Goal: Transaction & Acquisition: Purchase product/service

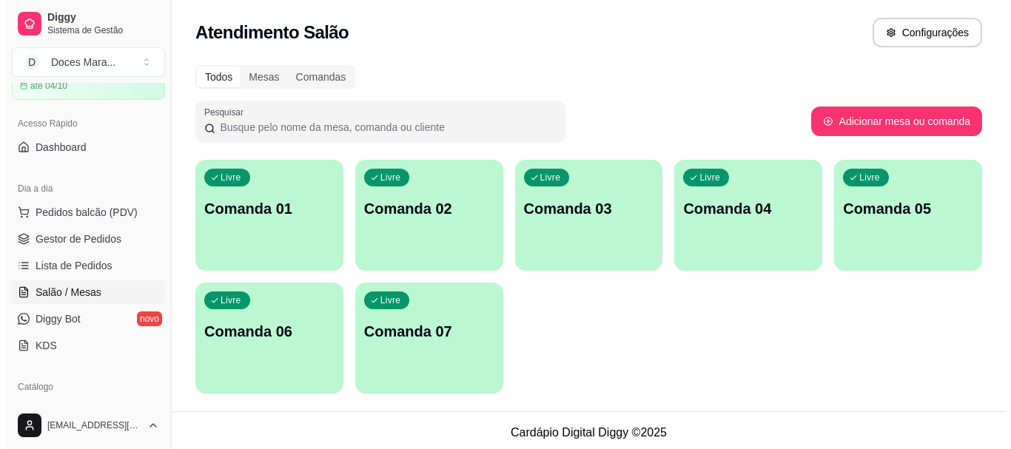
scroll to position [4, 0]
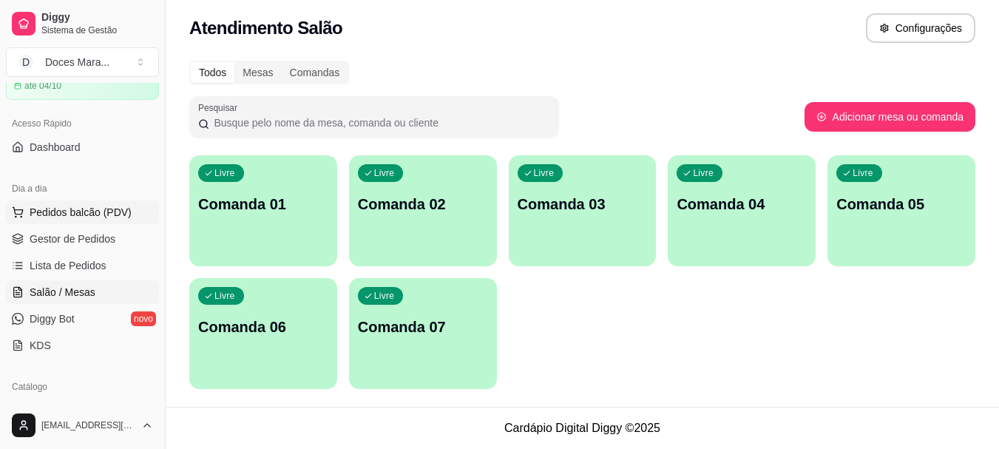
click at [74, 208] on span "Pedidos balcão (PDV)" at bounding box center [81, 212] width 102 height 15
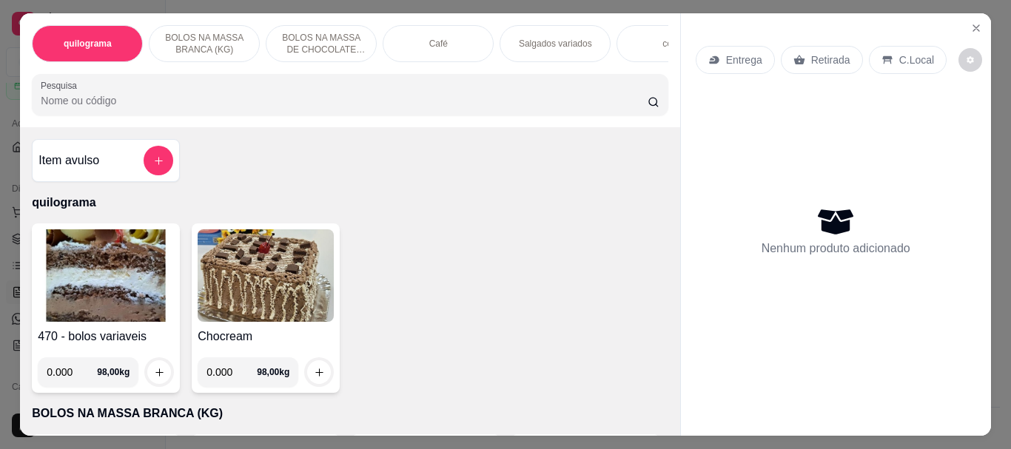
click at [132, 108] on input "Pesquisa" at bounding box center [344, 100] width 607 height 15
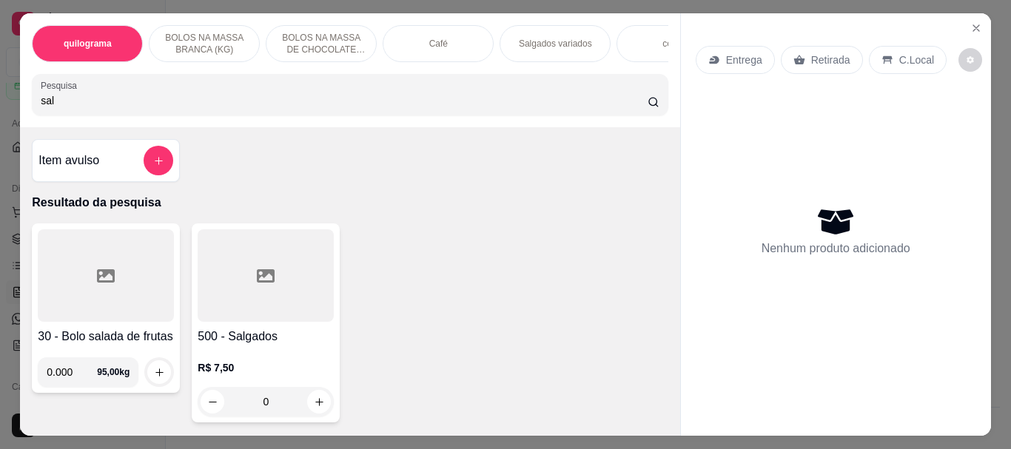
type input "sal"
click at [314, 289] on div at bounding box center [266, 275] width 136 height 92
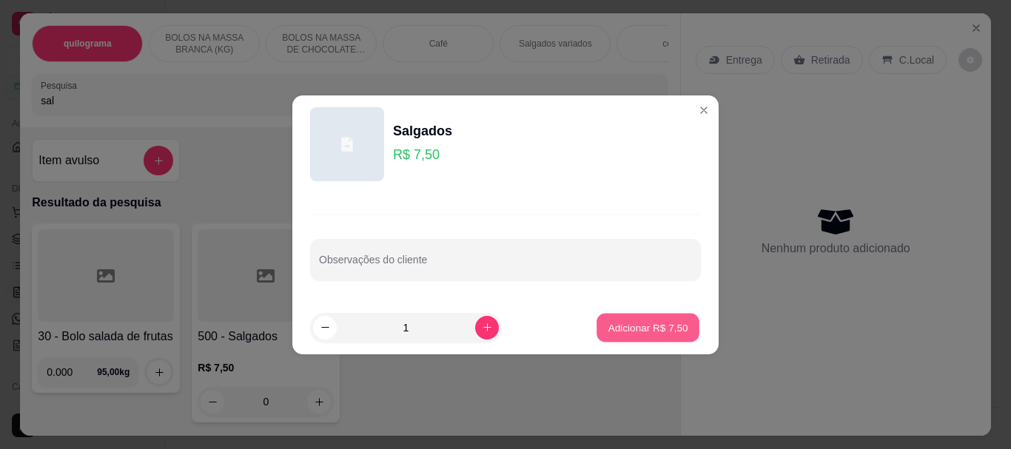
click at [614, 323] on p "Adicionar R$ 7,50" at bounding box center [647, 327] width 80 height 14
type input "1"
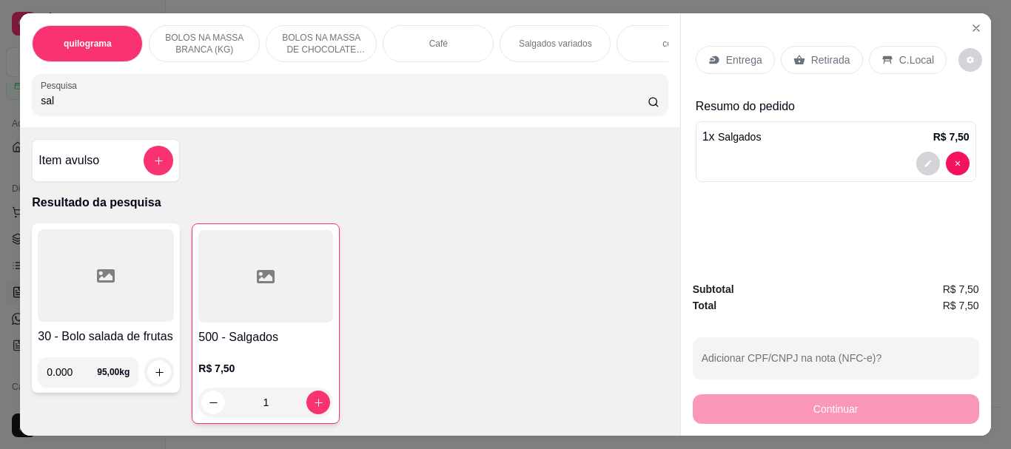
click at [421, 37] on div "Café" at bounding box center [437, 43] width 111 height 37
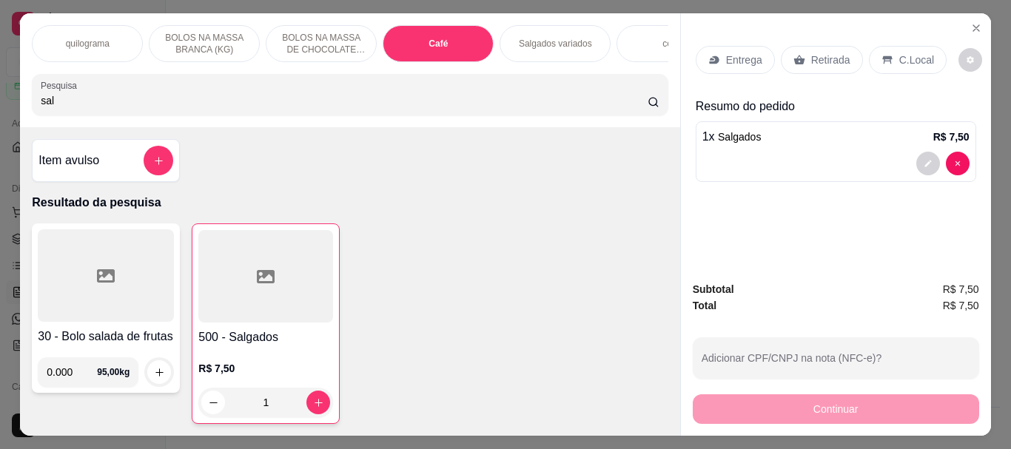
scroll to position [39, 0]
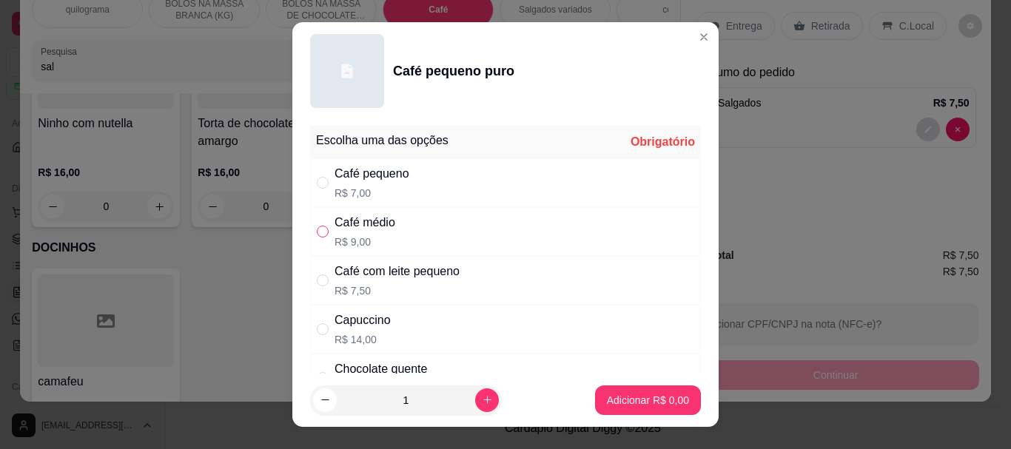
click at [320, 234] on input "" at bounding box center [323, 232] width 12 height 12
radio input "true"
click at [607, 394] on p "Adicionar R$ 9,00" at bounding box center [647, 400] width 80 height 14
type input "1"
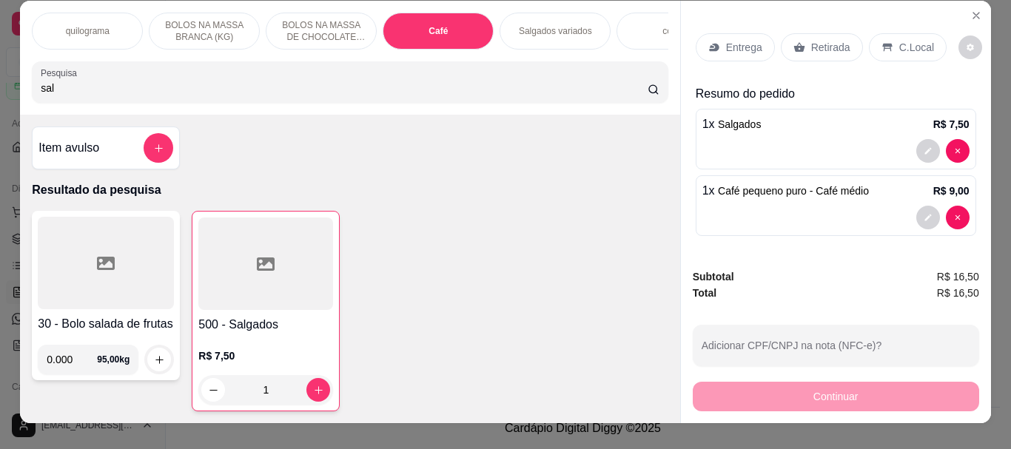
scroll to position [0, 0]
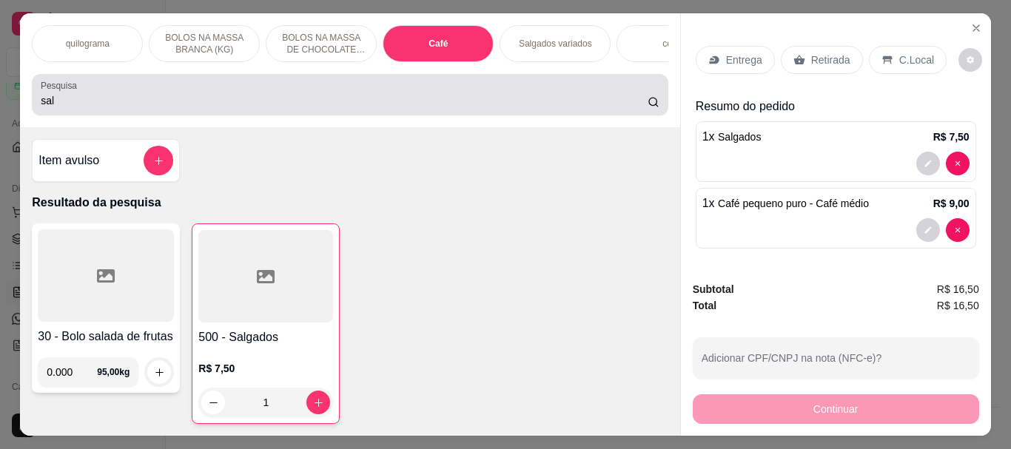
click at [89, 108] on input "sal" at bounding box center [344, 100] width 607 height 15
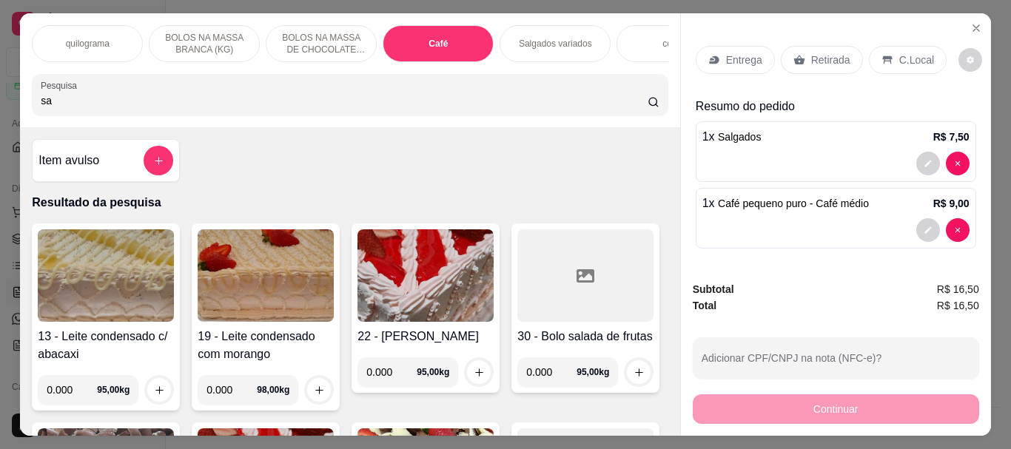
type input "s"
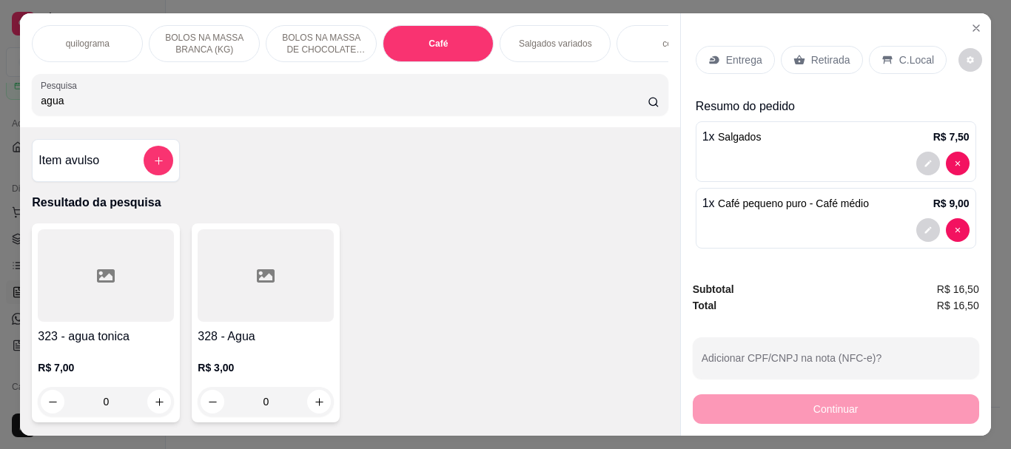
type input "agua"
click at [285, 315] on div at bounding box center [266, 275] width 136 height 92
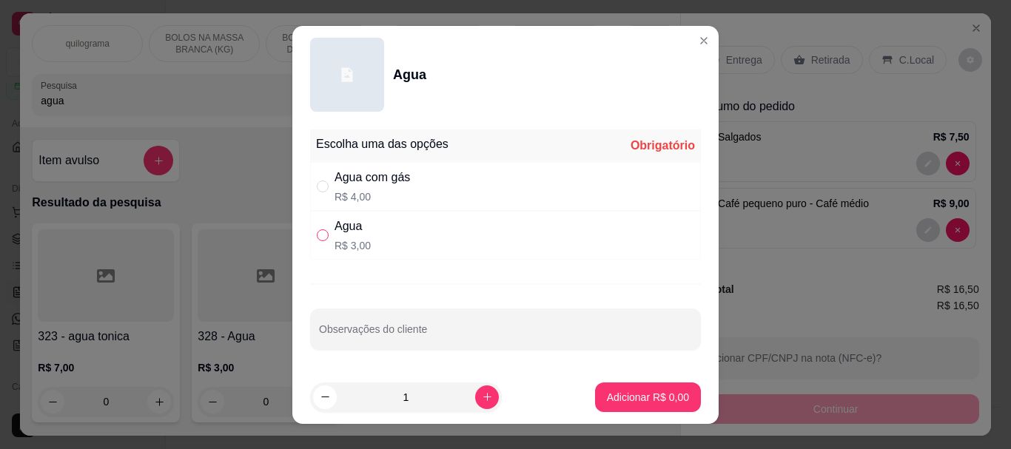
click at [317, 240] on input "" at bounding box center [323, 235] width 12 height 12
radio input "true"
click at [610, 392] on p "Adicionar R$ 3,00" at bounding box center [648, 397] width 82 height 15
type input "1"
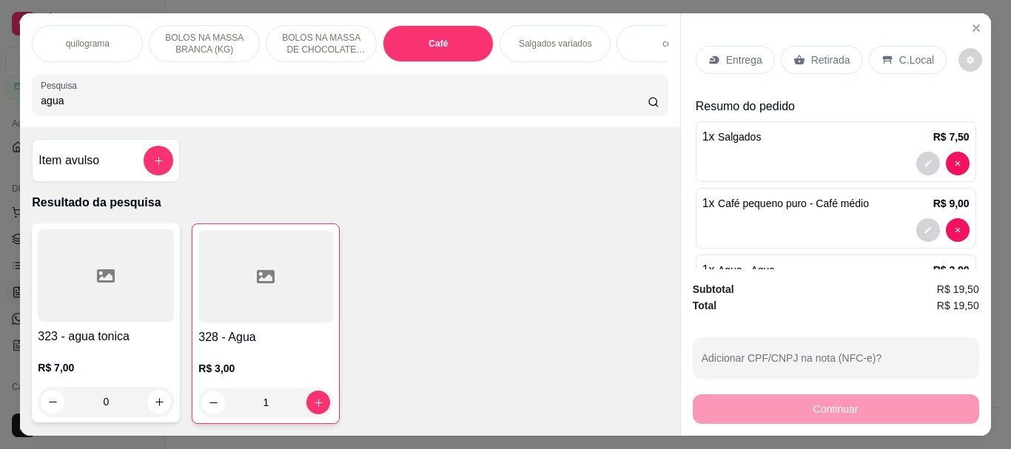
click at [823, 57] on p "Retirada" at bounding box center [830, 60] width 39 height 15
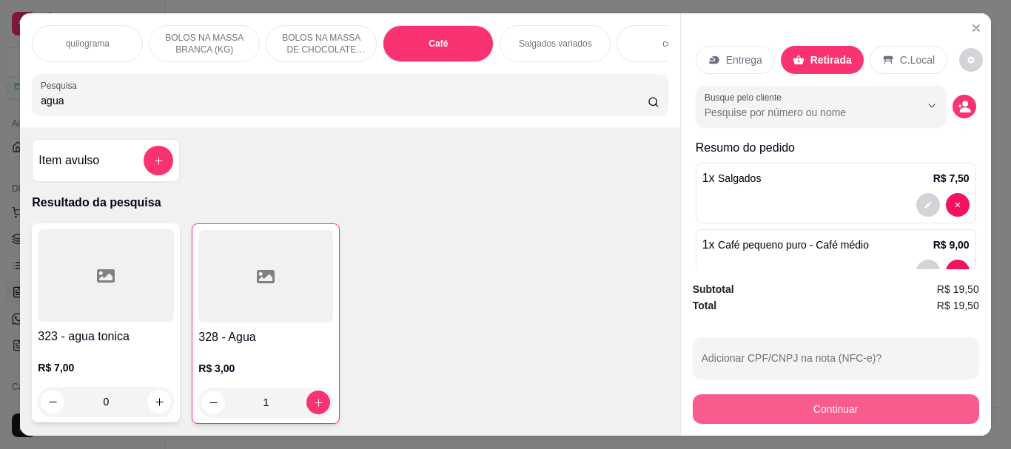
click at [843, 400] on button "Continuar" at bounding box center [835, 409] width 286 height 30
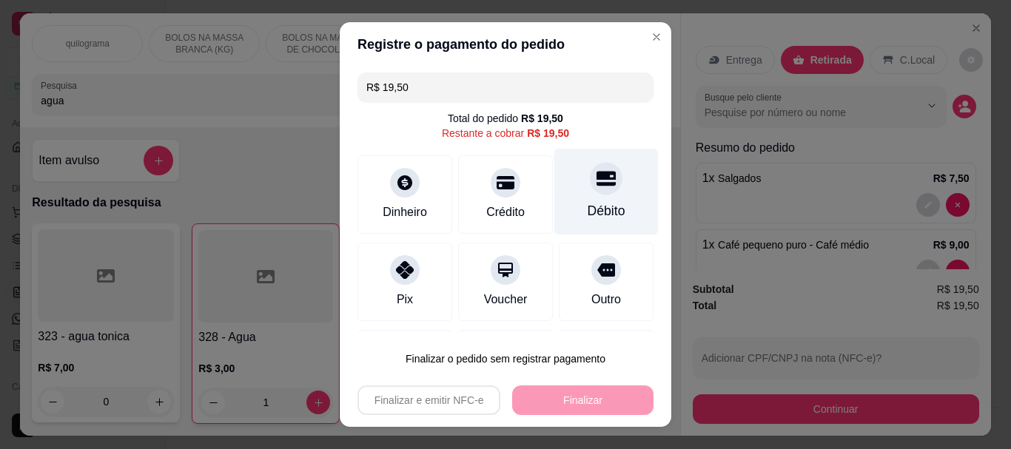
click at [596, 177] on icon at bounding box center [605, 179] width 19 height 15
type input "R$ 0,00"
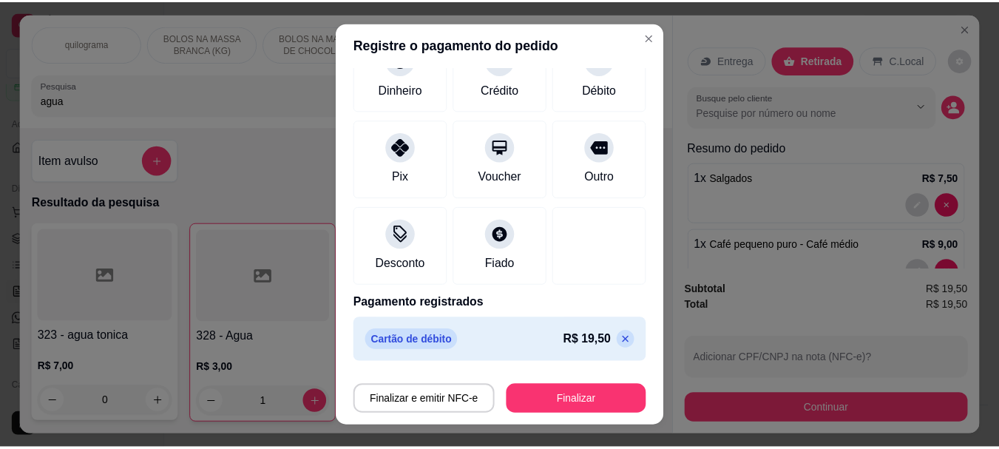
scroll to position [109, 0]
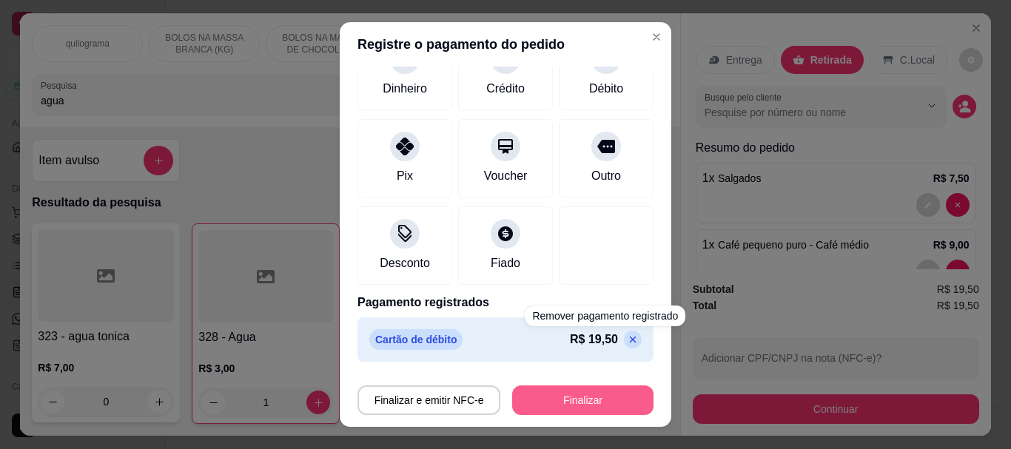
click at [604, 395] on button "Finalizar" at bounding box center [582, 400] width 141 height 30
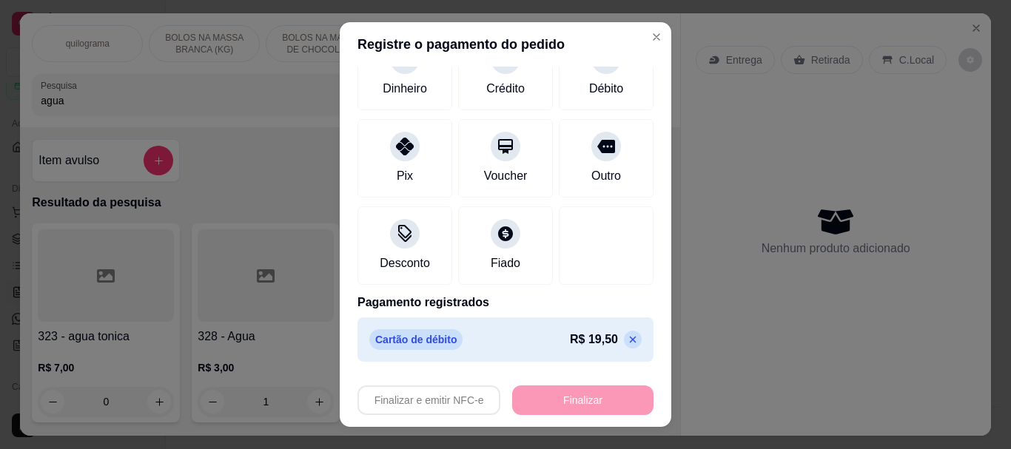
type input "0"
type input "-R$ 19,50"
